Goal: Task Accomplishment & Management: Manage account settings

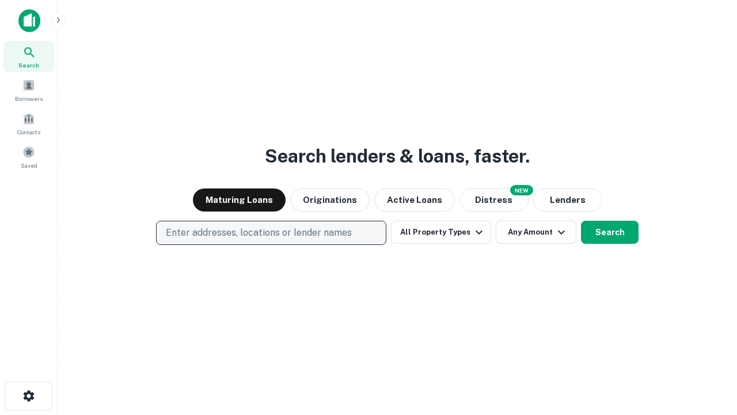
click at [271, 233] on p "Enter addresses, locations or lender names" at bounding box center [259, 233] width 186 height 14
type input "**********"
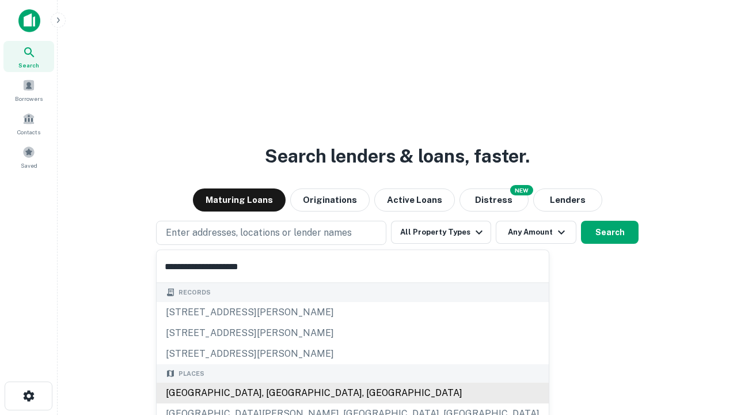
click at [275, 393] on div "Santa Monica, CA, USA" at bounding box center [353, 392] width 392 height 21
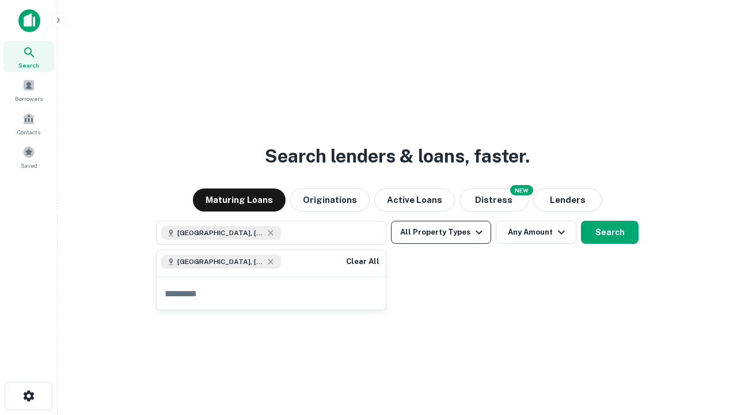
click at [441, 232] on button "All Property Types" at bounding box center [441, 231] width 100 height 23
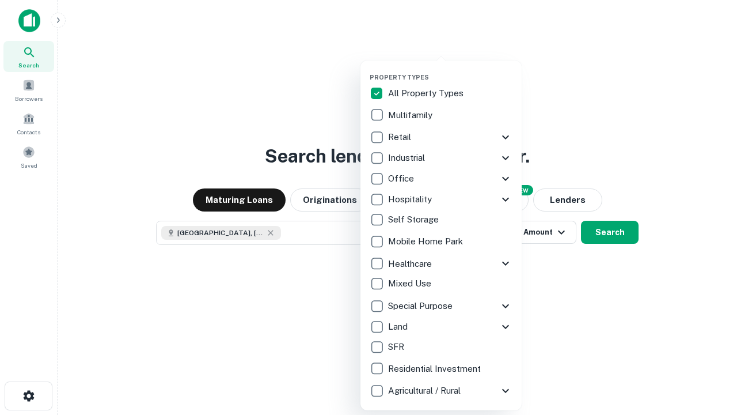
click at [450, 70] on button "button" at bounding box center [450, 70] width 161 height 1
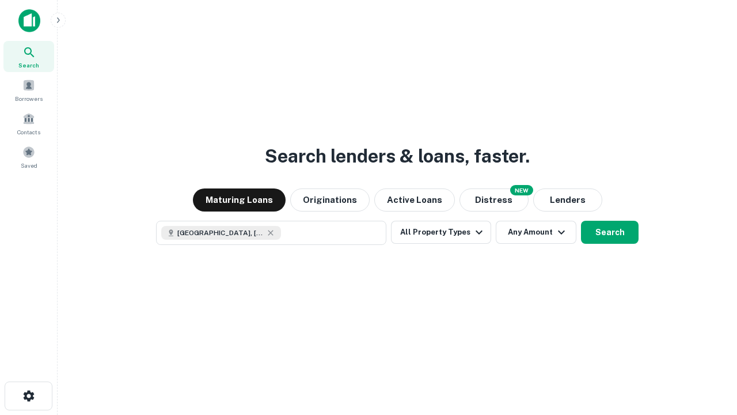
scroll to position [18, 0]
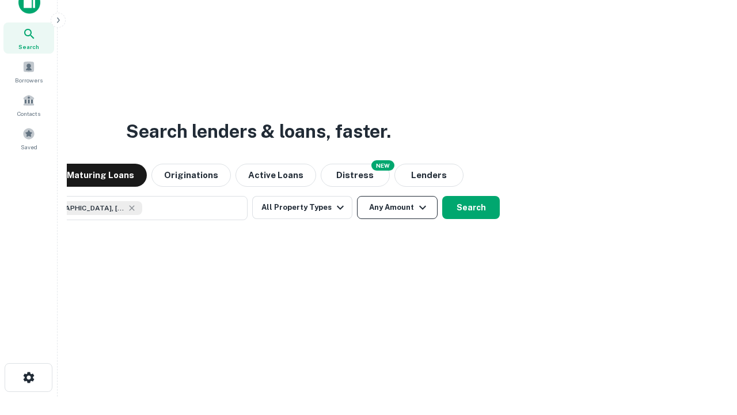
click at [357, 196] on button "Any Amount" at bounding box center [397, 207] width 81 height 23
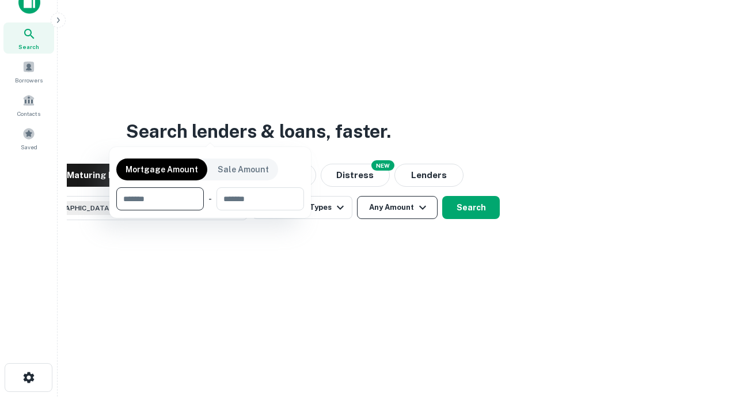
scroll to position [83, 326]
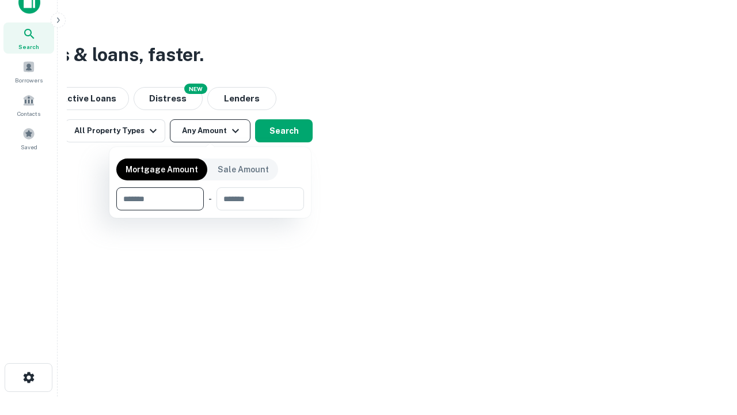
type input "*******"
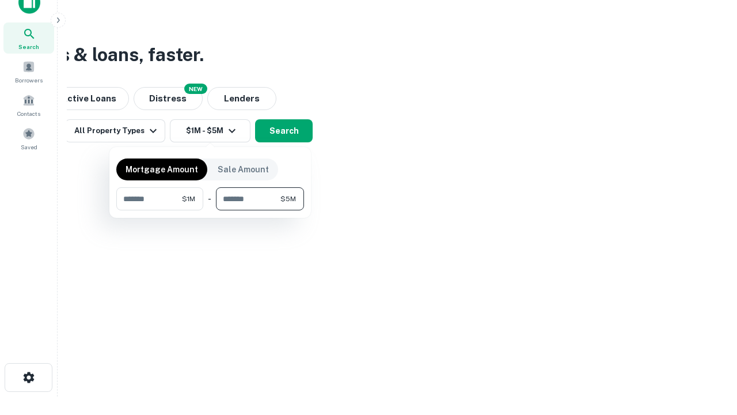
type input "*******"
click at [210, 210] on button "button" at bounding box center [210, 210] width 188 height 1
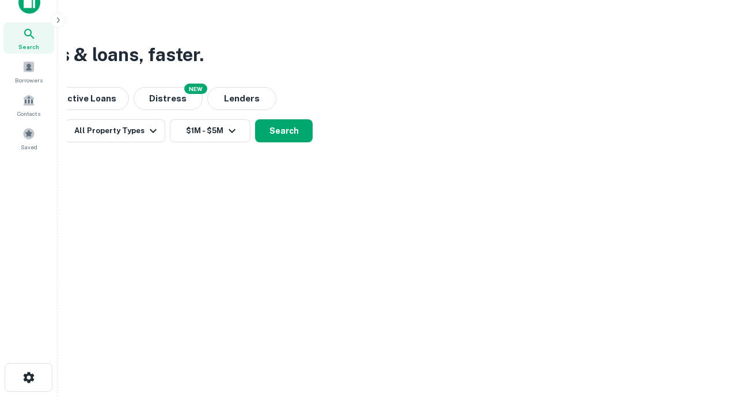
scroll to position [18, 0]
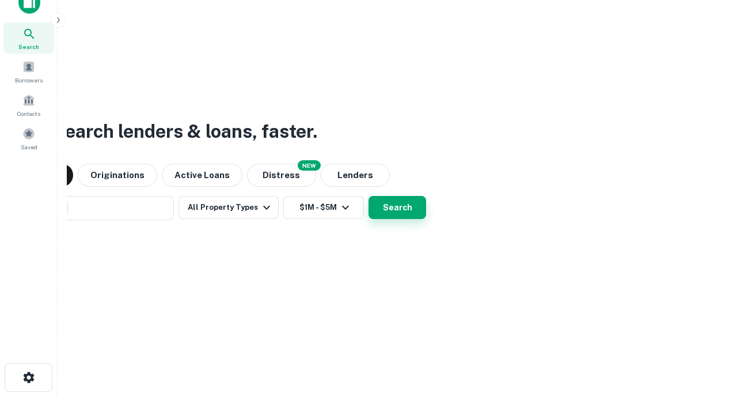
click at [368, 196] on button "Search" at bounding box center [397, 207] width 58 height 23
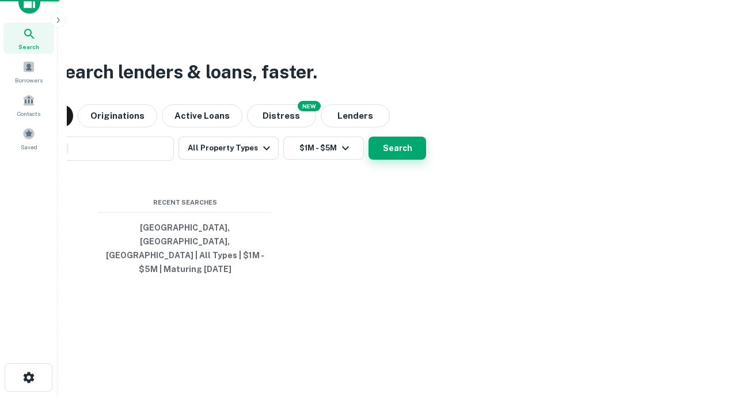
scroll to position [37, 326]
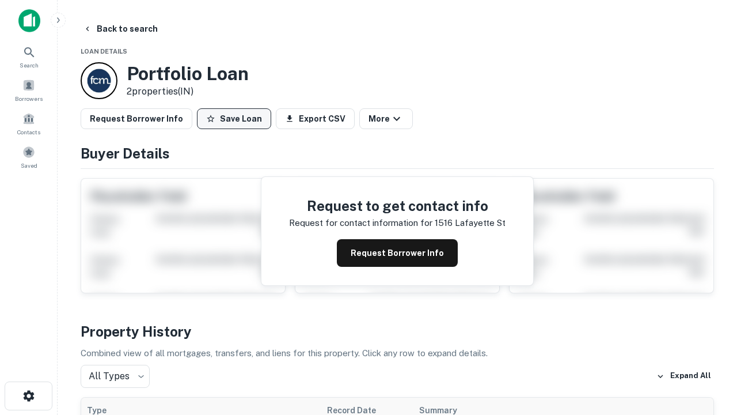
click at [234, 119] on button "Save Loan" at bounding box center [234, 118] width 74 height 21
click at [237, 119] on button "Loan Saved" at bounding box center [236, 118] width 79 height 21
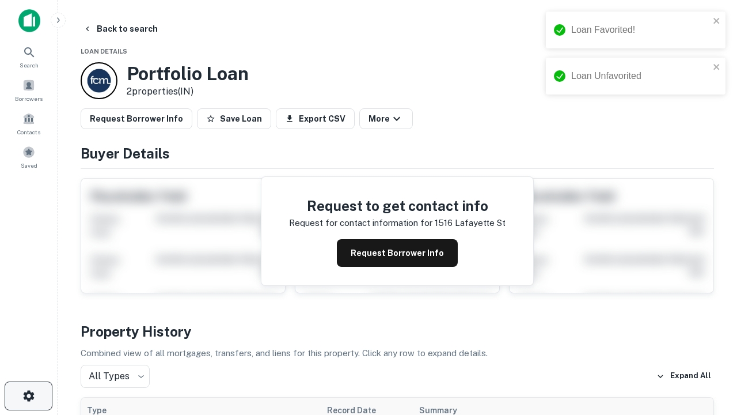
click at [28, 396] on icon "button" at bounding box center [29, 396] width 14 height 14
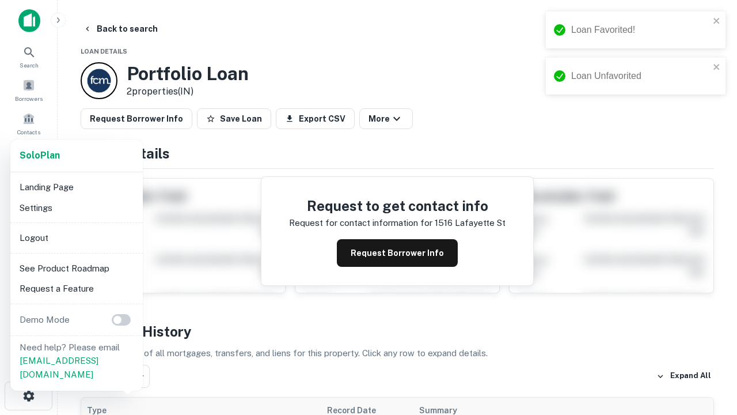
click at [76, 237] on li "Logout" at bounding box center [76, 237] width 123 height 21
